Goal: Transaction & Acquisition: Book appointment/travel/reservation

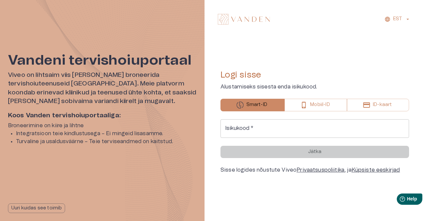
click at [272, 128] on input "Isikukood   *" at bounding box center [314, 128] width 188 height 19
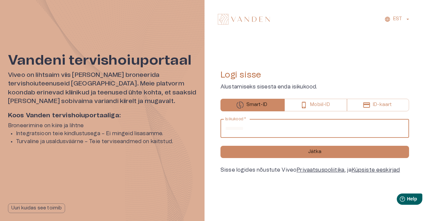
type input "**********"
click at [220, 146] on button "Jätka" at bounding box center [314, 152] width 188 height 12
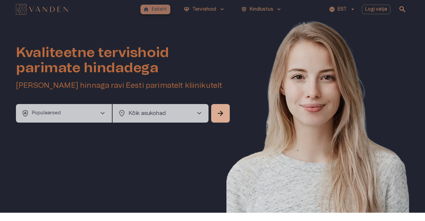
click at [159, 7] on p "Esileht" at bounding box center [159, 9] width 15 height 7
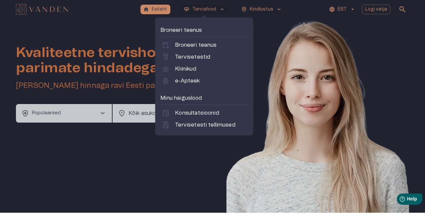
click at [176, 97] on p "Minu haiguslood" at bounding box center [203, 98] width 87 height 8
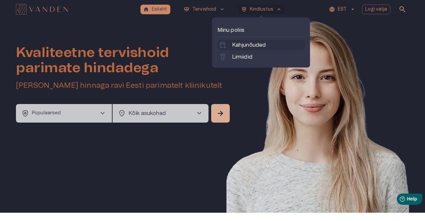
click at [257, 41] on p "Kahjunõuded" at bounding box center [249, 45] width 34 height 8
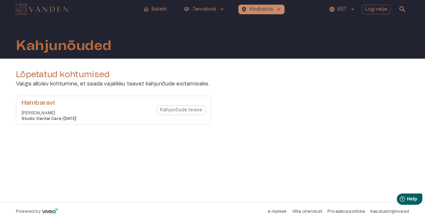
click at [189, 111] on div "Kahjunõude teave" at bounding box center [181, 110] width 49 height 23
click at [51, 109] on div "Hambaravi Ruslan Štapenko Studio Dental Care - 21 Aug 2025" at bounding box center [49, 110] width 55 height 23
click at [57, 120] on h6 "Studio Dental Care - 21 Aug 2025" at bounding box center [49, 119] width 55 height 6
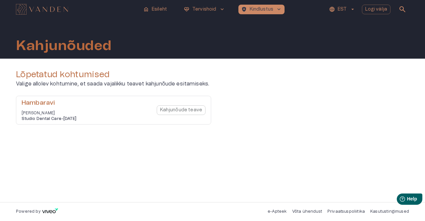
click at [83, 153] on div "Lõpetatud kohtumised Valige allolev kohtumine, et saada vajalikku teavet kahjun…" at bounding box center [212, 130] width 393 height 122
click at [39, 113] on p "[PERSON_NAME]" at bounding box center [49, 114] width 55 height 6
click at [39, 103] on h6 "Hambaravi" at bounding box center [49, 103] width 55 height 9
click at [67, 162] on div "Lõpetatud kohtumised Valige allolev kohtumine, et saada vajalikku teavet kahjun…" at bounding box center [212, 130] width 393 height 122
click at [47, 102] on h6 "Hambaravi" at bounding box center [49, 103] width 55 height 9
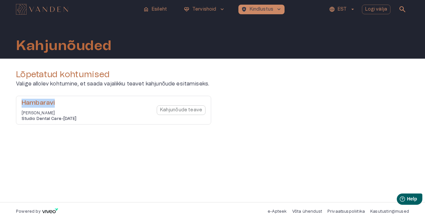
click at [47, 102] on h6 "Hambaravi" at bounding box center [49, 103] width 55 height 9
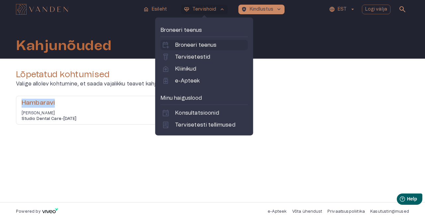
click at [204, 44] on p "Broneeri teenus" at bounding box center [195, 45] width 41 height 8
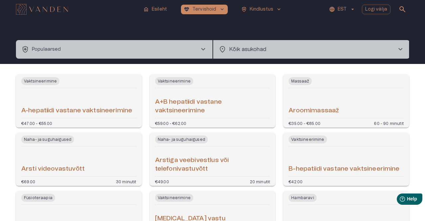
click at [43, 9] on img "Navigate to homepage" at bounding box center [42, 9] width 52 height 11
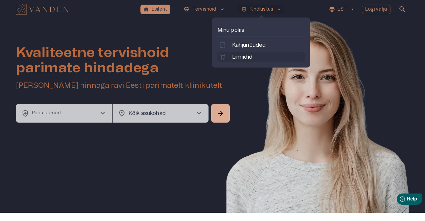
click at [241, 57] on p "Limiidid" at bounding box center [242, 57] width 20 height 8
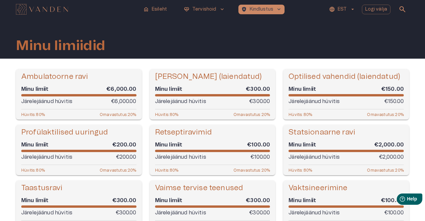
click at [253, 116] on p "Omavastutus : 20 %" at bounding box center [251, 114] width 37 height 5
click at [211, 77] on h5 "Hambaravi (laiendatud)" at bounding box center [208, 77] width 107 height 10
click at [309, 43] on div "Minu limiidid" at bounding box center [212, 39] width 393 height 40
click at [56, 7] on img "Navigate to homepage" at bounding box center [42, 9] width 52 height 11
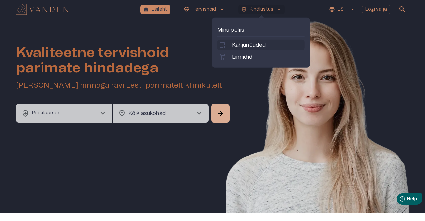
click at [260, 42] on p "Kahjunõuded" at bounding box center [249, 45] width 34 height 8
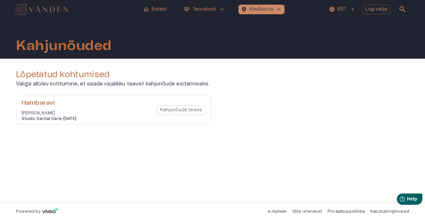
click at [47, 116] on p "[PERSON_NAME]" at bounding box center [49, 114] width 55 height 6
click at [171, 109] on div "Kahjunõude teave" at bounding box center [181, 110] width 49 height 23
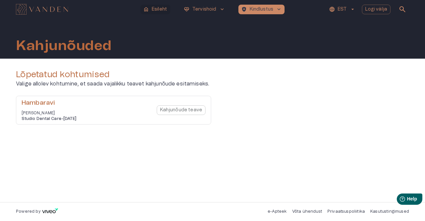
click at [150, 6] on button "home Esileht" at bounding box center [155, 10] width 30 height 10
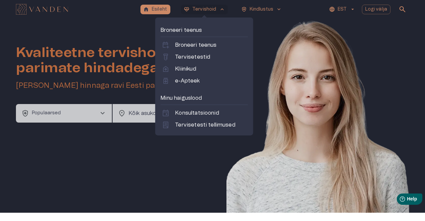
click at [192, 98] on p "Minu haiguslood" at bounding box center [203, 98] width 87 height 8
click at [200, 114] on p "Konsultatsioonid" at bounding box center [197, 113] width 44 height 8
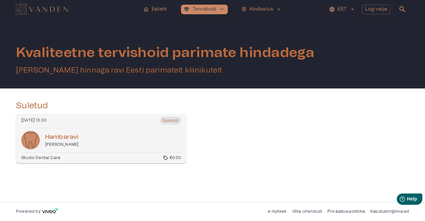
click at [103, 128] on div "Thu, 21 Aug 2025 @ 13:00 Suletud" at bounding box center [101, 123] width 160 height 12
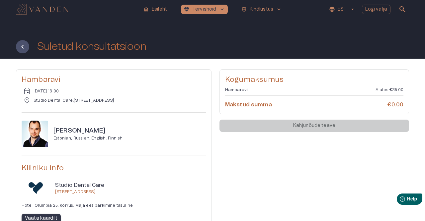
click at [323, 126] on div "Kahjunõude teave" at bounding box center [313, 126] width 189 height 12
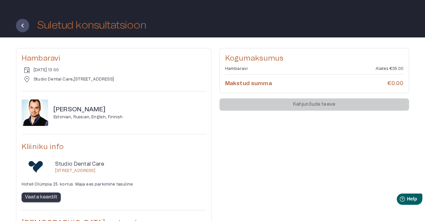
scroll to position [22, 0]
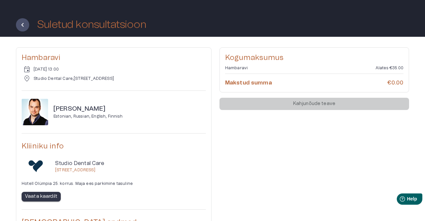
click at [284, 106] on div "Kahjunõude teave" at bounding box center [313, 104] width 189 height 12
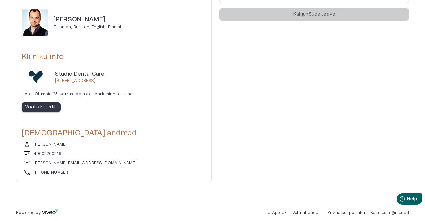
scroll to position [0, 0]
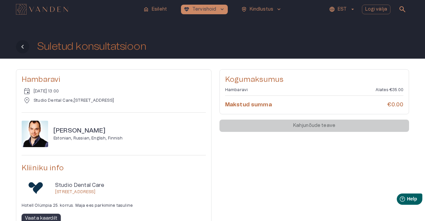
click at [21, 48] on icon "Tagasi" at bounding box center [23, 47] width 8 height 8
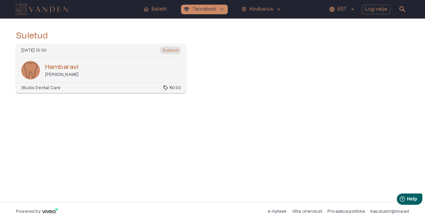
click at [170, 87] on p "€0.00" at bounding box center [175, 88] width 11 height 6
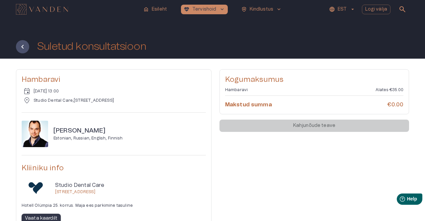
click at [294, 126] on div "Kahjunõude teave" at bounding box center [313, 126] width 189 height 12
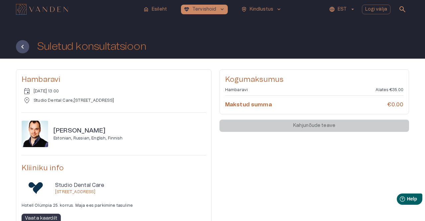
click at [294, 126] on div "Kahjunõude teave" at bounding box center [313, 126] width 189 height 12
click at [331, 126] on div "Kahjunõude teave" at bounding box center [313, 126] width 189 height 12
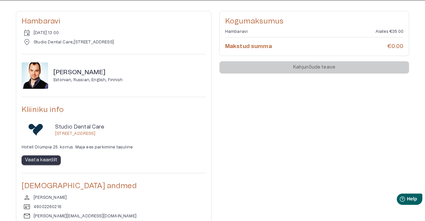
click at [271, 67] on div "Kahjunõude teave" at bounding box center [313, 67] width 189 height 12
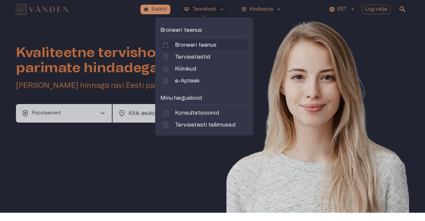
click at [185, 44] on p "Broneeri teenus" at bounding box center [195, 45] width 41 height 8
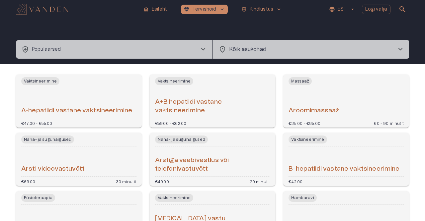
click at [94, 52] on button "health_and_safety Populaarsed chevron_right" at bounding box center [114, 49] width 196 height 19
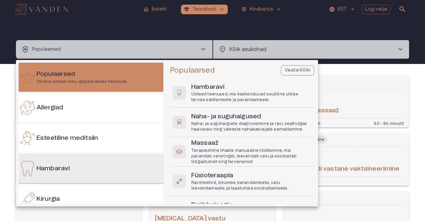
click at [65, 164] on div "Hambaravi" at bounding box center [91, 168] width 145 height 29
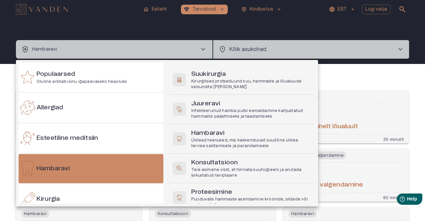
scroll to position [131, 0]
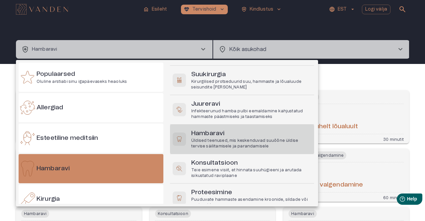
click at [270, 140] on p "Üldised teenused, mis keskenduvad suuõõne üldise tervise säilitamisele ja paran…" at bounding box center [251, 143] width 120 height 11
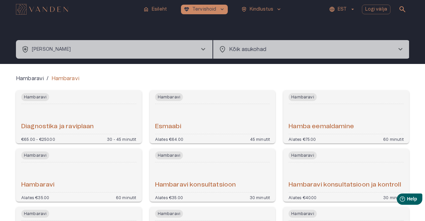
click at [249, 50] on body "home Esileht [MEDICAL_DATA]_heart Tervishoid keyboard_arrow_down health_and_saf…" at bounding box center [212, 110] width 425 height 221
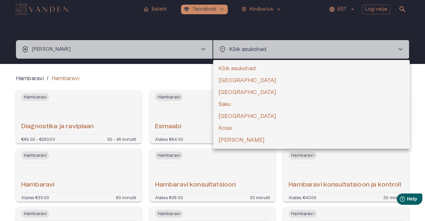
click at [243, 80] on li "[GEOGRAPHIC_DATA]" at bounding box center [311, 81] width 196 height 12
type input "**********"
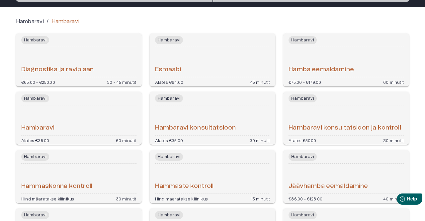
scroll to position [65, 0]
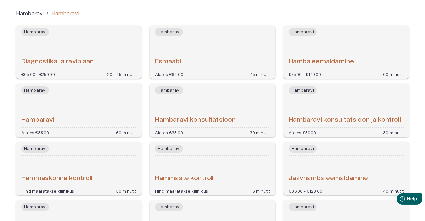
click at [40, 116] on h6 "Hambaravi" at bounding box center [37, 120] width 33 height 9
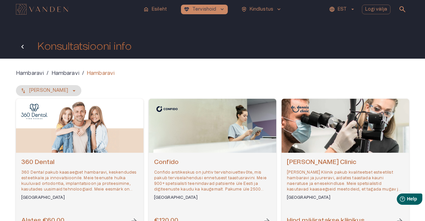
click at [22, 46] on icon "Tagasi" at bounding box center [23, 47] width 8 height 8
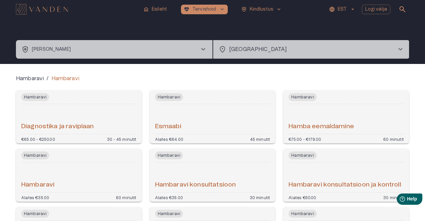
click at [42, 12] on img "Navigate to homepage" at bounding box center [42, 9] width 52 height 11
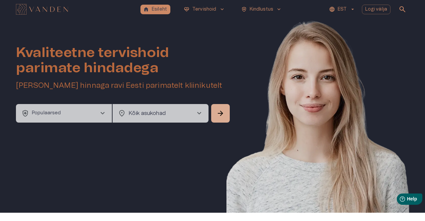
click at [158, 115] on body "home Esileht [MEDICAL_DATA]_heart Tervishoid keyboard_arrow_down health_and_saf…" at bounding box center [212, 110] width 425 height 221
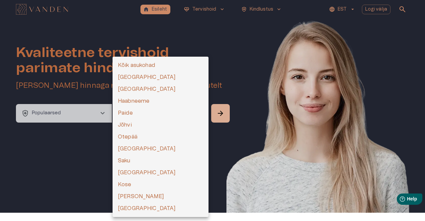
click at [150, 76] on li "[GEOGRAPHIC_DATA]" at bounding box center [161, 77] width 96 height 12
type input "**********"
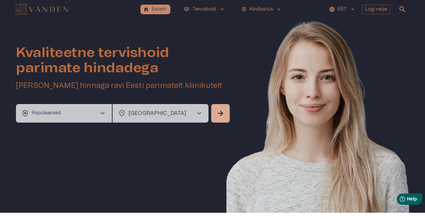
click at [95, 109] on button "health_and_safety Populaarsed chevron_right" at bounding box center [64, 113] width 96 height 19
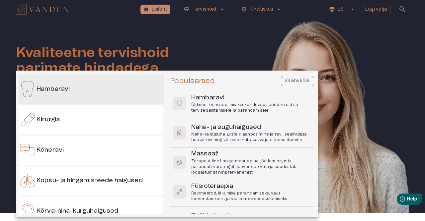
scroll to position [67, 0]
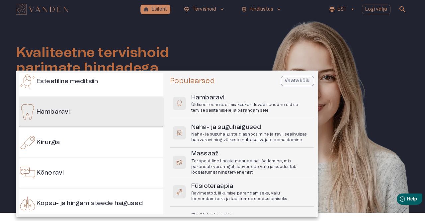
click at [78, 117] on div "Hambaravi" at bounding box center [91, 112] width 145 height 29
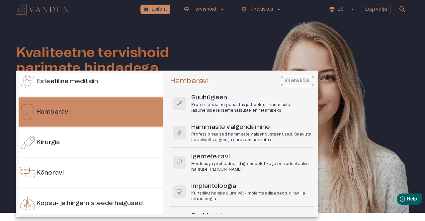
click at [307, 79] on p "Vaata kõiki" at bounding box center [297, 81] width 26 height 7
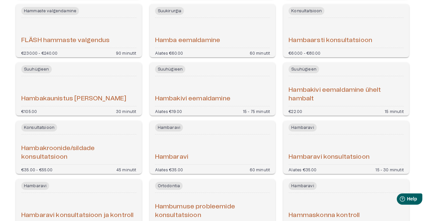
scroll to position [338, 0]
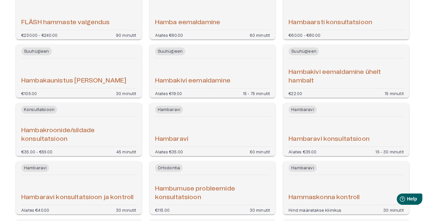
click at [211, 120] on div "Hambaravi" at bounding box center [212, 131] width 115 height 25
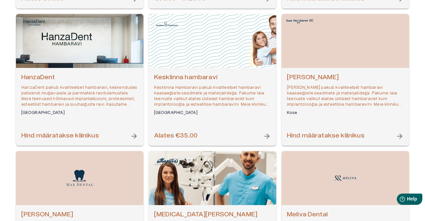
scroll to position [222, 0]
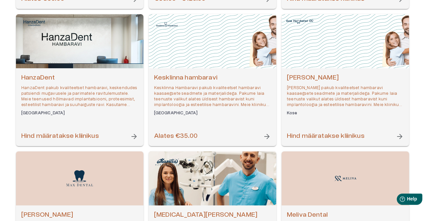
click at [302, 77] on h6 "[PERSON_NAME]" at bounding box center [345, 78] width 117 height 9
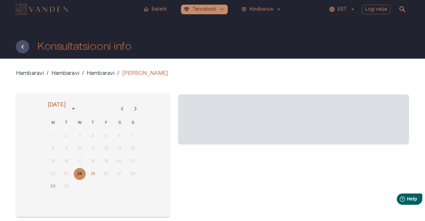
scroll to position [36, 0]
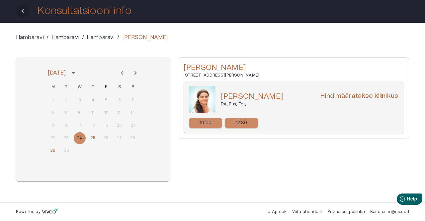
click at [22, 11] on icon "Tagasi" at bounding box center [22, 11] width 2 height 4
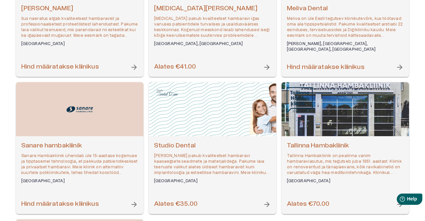
scroll to position [429, 0]
click at [171, 142] on h6 "Studio Dental" at bounding box center [212, 145] width 117 height 9
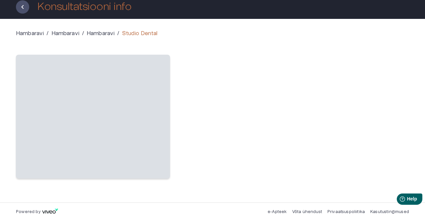
scroll to position [36, 0]
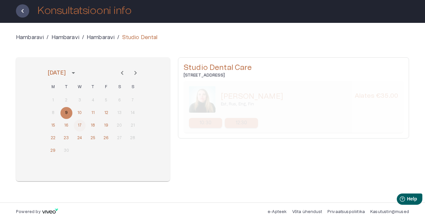
click at [81, 125] on button "17" at bounding box center [80, 126] width 12 height 12
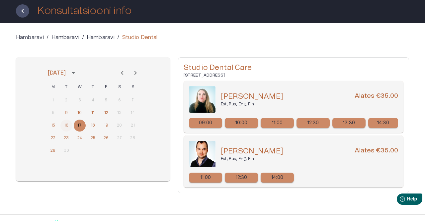
click at [66, 123] on button "16" at bounding box center [66, 126] width 12 height 12
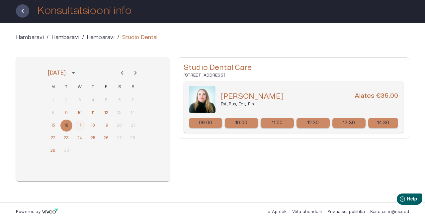
click at [78, 125] on button "17" at bounding box center [80, 126] width 12 height 12
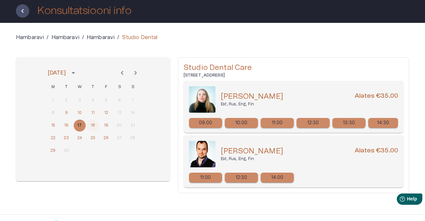
click at [96, 126] on button "18" at bounding box center [93, 126] width 12 height 12
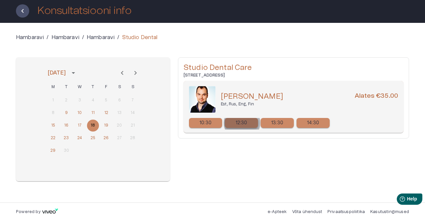
click at [242, 123] on p "12:30" at bounding box center [242, 123] width 12 height 7
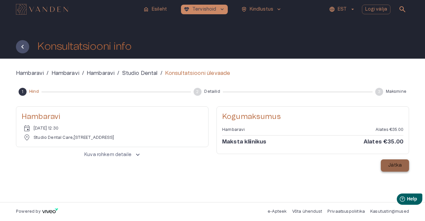
click at [390, 166] on p "Jätka" at bounding box center [395, 165] width 14 height 7
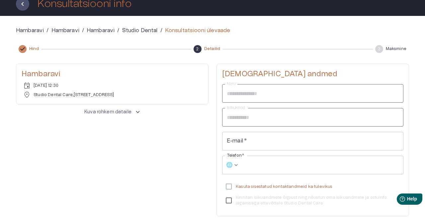
scroll to position [44, 0]
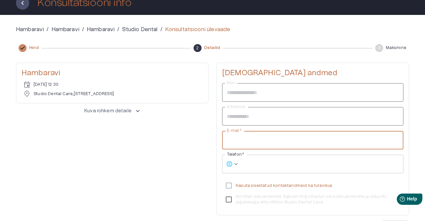
click at [276, 140] on input "E-mail   *" at bounding box center [312, 140] width 181 height 19
type input "**********"
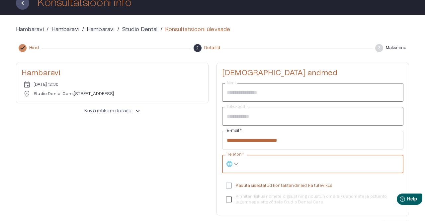
click at [328, 165] on input "Telefon   *" at bounding box center [322, 164] width 161 height 19
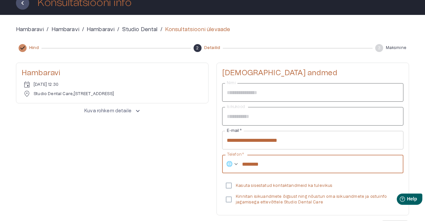
type input "********"
click at [233, 165] on div "🌐" at bounding box center [230, 164] width 17 height 19
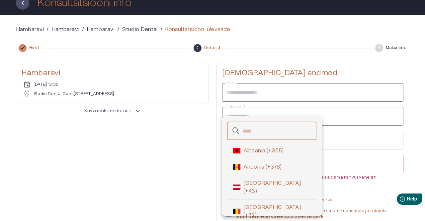
click at [258, 133] on input "text" at bounding box center [280, 131] width 74 height 19
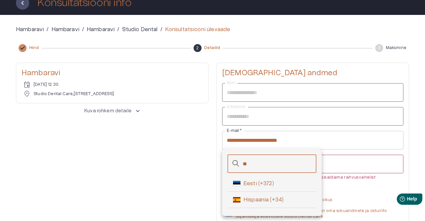
type input "**"
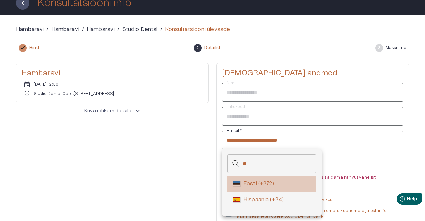
click at [259, 183] on span "Eesti (+372)" at bounding box center [277, 184] width 68 height 8
type input "**********"
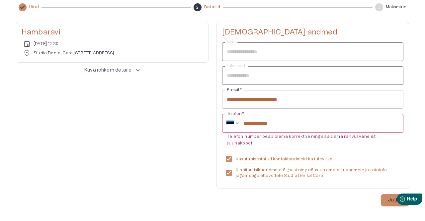
scroll to position [87, 0]
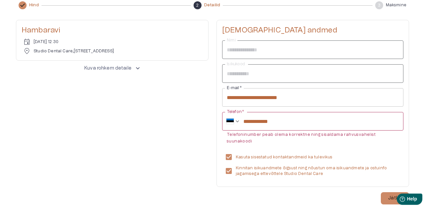
click at [391, 191] on html "Help Help" at bounding box center [399, 198] width 52 height 14
click at [392, 195] on p "Jätka" at bounding box center [395, 198] width 14 height 7
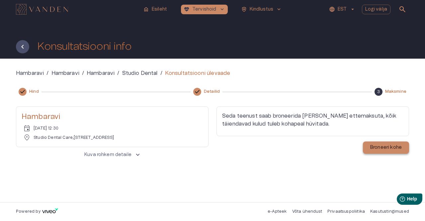
click at [379, 147] on p "Broneeri kohe" at bounding box center [386, 147] width 32 height 7
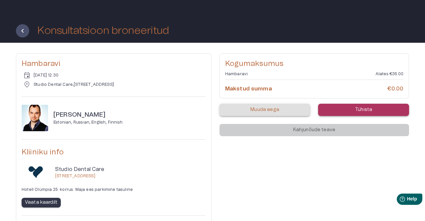
scroll to position [19, 0]
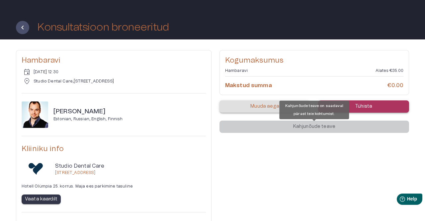
click at [286, 131] on div "Kahjunõude teave" at bounding box center [313, 127] width 189 height 12
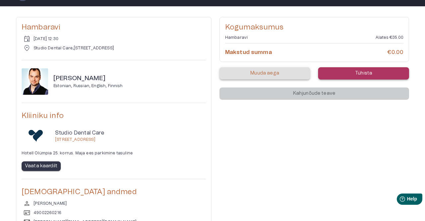
scroll to position [0, 0]
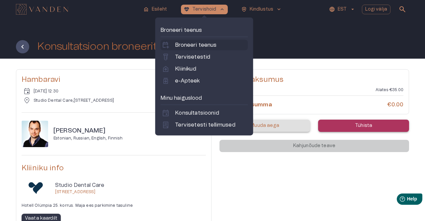
click at [198, 45] on p "Broneeri teenus" at bounding box center [195, 45] width 41 height 8
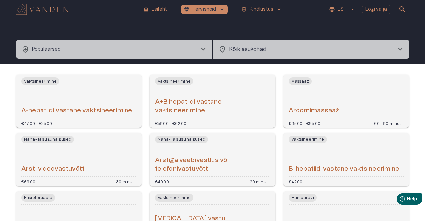
click at [140, 49] on button "health_and_safety Populaarsed chevron_right" at bounding box center [114, 49] width 196 height 19
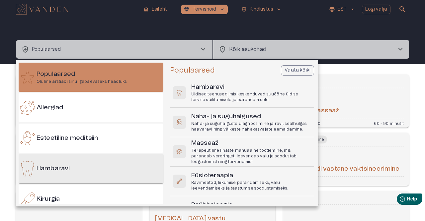
click at [72, 162] on div "Hambaravi" at bounding box center [91, 168] width 145 height 29
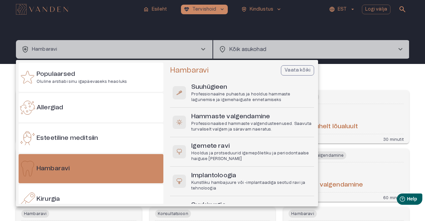
click at [304, 70] on p "Vaata kõiki" at bounding box center [297, 70] width 26 height 7
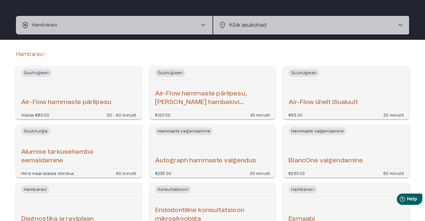
scroll to position [43, 0]
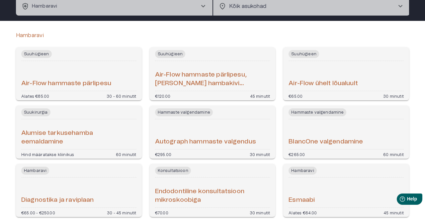
click at [63, 79] on div "Air-Flow hammaste pärlipesu" at bounding box center [78, 76] width 115 height 25
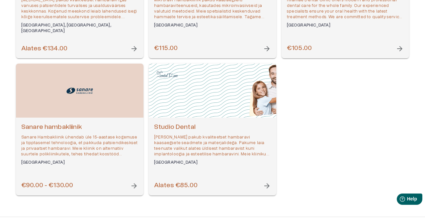
scroll to position [315, 0]
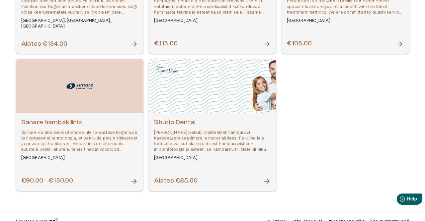
click at [196, 128] on div "Studio Dental Kose Hambaravi pakub kvaliteetset hambaravi kaasaegsete seadmete …" at bounding box center [212, 139] width 117 height 42
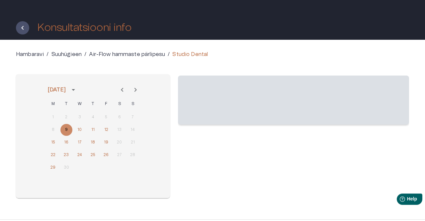
scroll to position [19, 0]
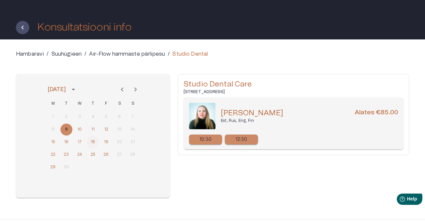
click at [96, 142] on button "18" at bounding box center [93, 142] width 12 height 12
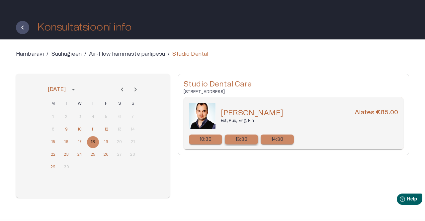
click at [246, 139] on p "13:30" at bounding box center [241, 139] width 12 height 7
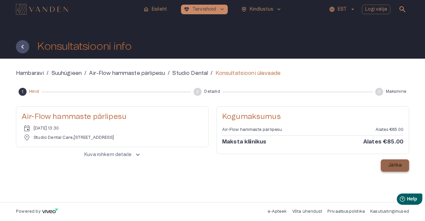
click at [389, 167] on p "Jätka" at bounding box center [395, 165] width 14 height 7
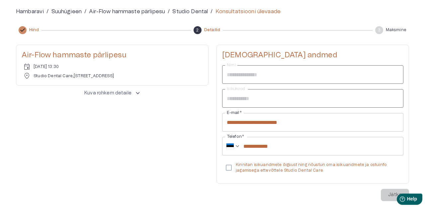
scroll to position [62, 0]
click at [277, 168] on p "Kinnitan isikuandmete õigsust ning nõustun oma isikuandmete ja ostuinfo jagamis…" at bounding box center [317, 167] width 162 height 11
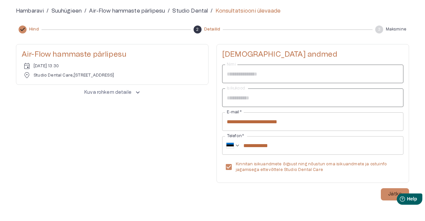
click at [390, 194] on html "Help Help" at bounding box center [399, 198] width 52 height 14
click at [389, 195] on html "Help Help" at bounding box center [399, 198] width 52 height 14
click at [390, 191] on html "Help Help" at bounding box center [399, 198] width 52 height 14
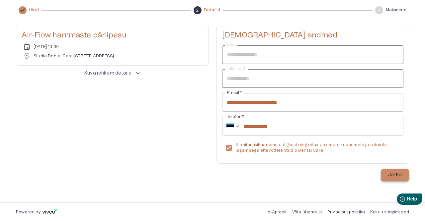
click at [397, 176] on p "Jätka" at bounding box center [395, 175] width 14 height 7
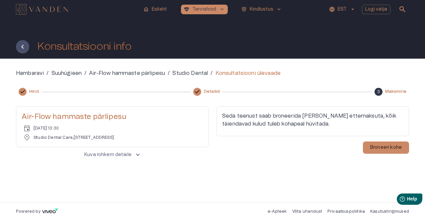
scroll to position [0, 0]
click at [388, 147] on p "Broneeri kohe" at bounding box center [386, 147] width 32 height 7
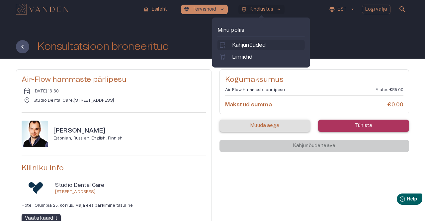
click at [254, 43] on p "Kahjunõuded" at bounding box center [249, 45] width 34 height 8
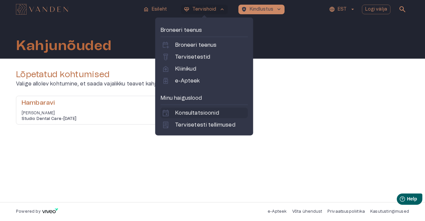
click at [188, 113] on p "Konsultatsioonid" at bounding box center [197, 113] width 44 height 8
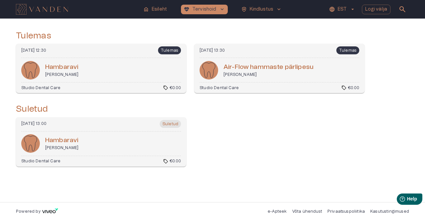
click at [251, 176] on div "Tulemas [DATE] 12:30 Tulemas [PERSON_NAME] Studio Dental Care sell €0.00 [DATE]…" at bounding box center [212, 103] width 393 height 148
